Goal: Navigation & Orientation: Find specific page/section

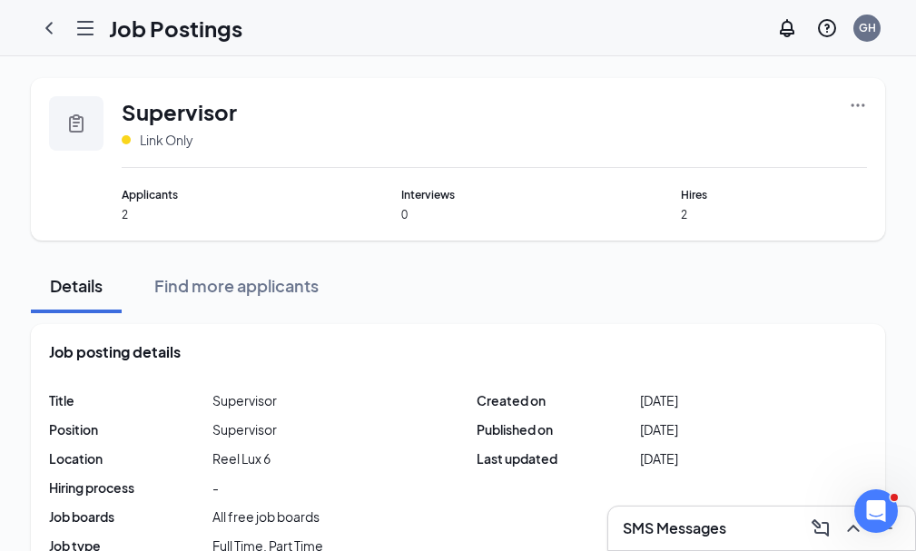
click at [0, 0] on link "Scheduling" at bounding box center [0, 0] width 0 height 0
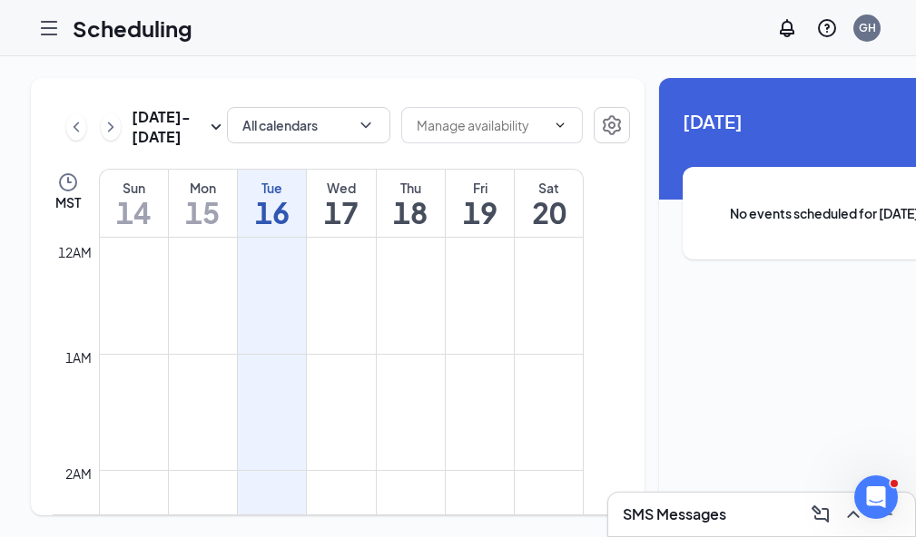
scroll to position [159, 0]
click at [0, 0] on link "Time and Scheduling" at bounding box center [0, 0] width 0 height 0
